Goal: Find specific page/section

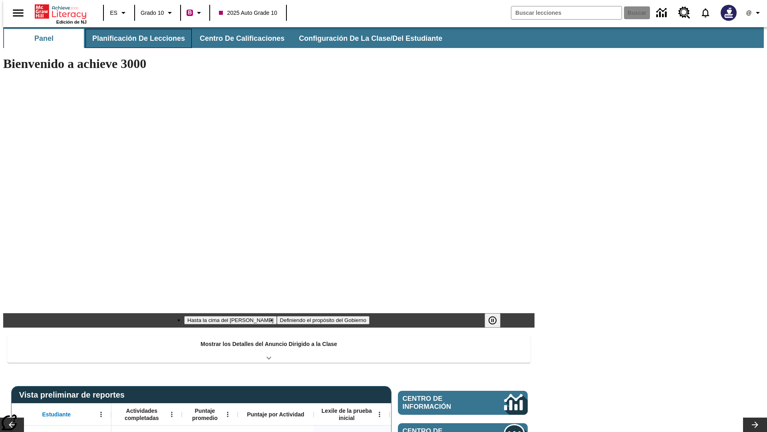
click at [134, 38] on button "Planificación de lecciones" at bounding box center [139, 38] width 106 height 19
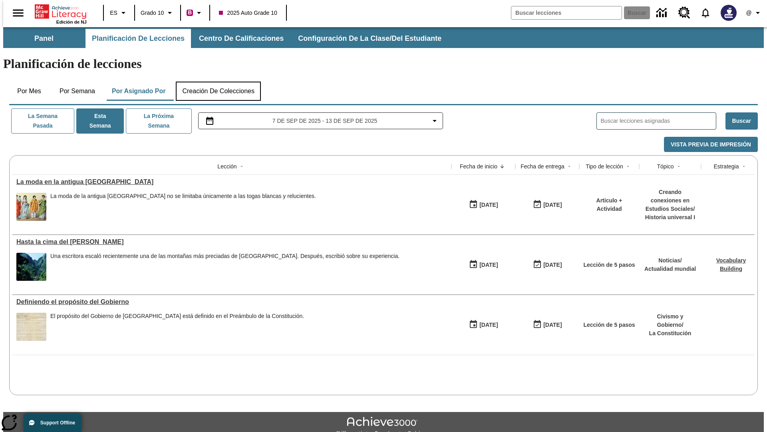
click at [218, 82] on button "Creación de colecciones" at bounding box center [218, 91] width 85 height 19
